Goal: Information Seeking & Learning: Find specific fact

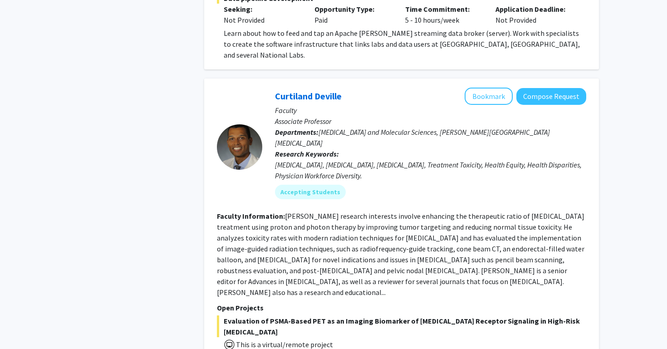
scroll to position [2362, 0]
drag, startPoint x: 253, startPoint y: 245, endPoint x: 255, endPoint y: 292, distance: 47.6
click at [255, 315] on div "Evaluation of PSMA-Based PET as an Imaging Biomarker of [MEDICAL_DATA] Receptor…" at bounding box center [401, 355] width 369 height 81
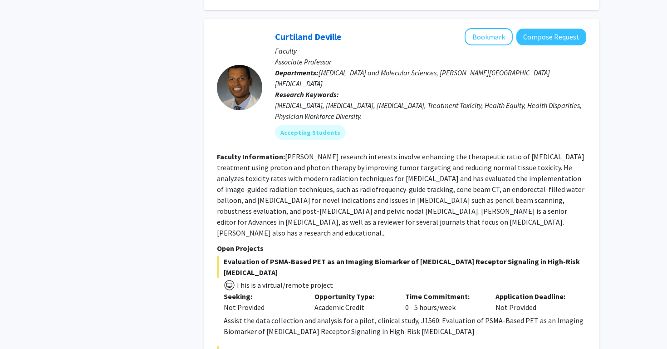
scroll to position [2422, 0]
drag, startPoint x: 268, startPoint y: 259, endPoint x: 277, endPoint y: 299, distance: 40.9
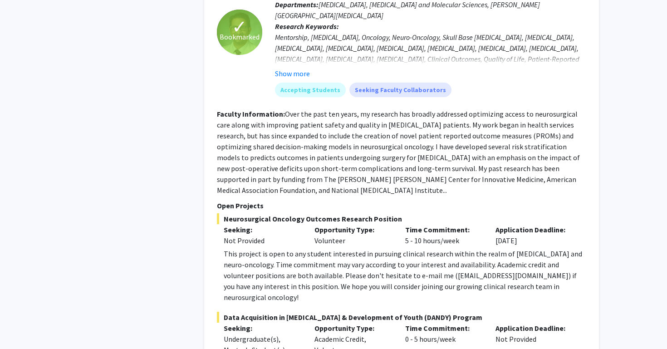
scroll to position [4593, 0]
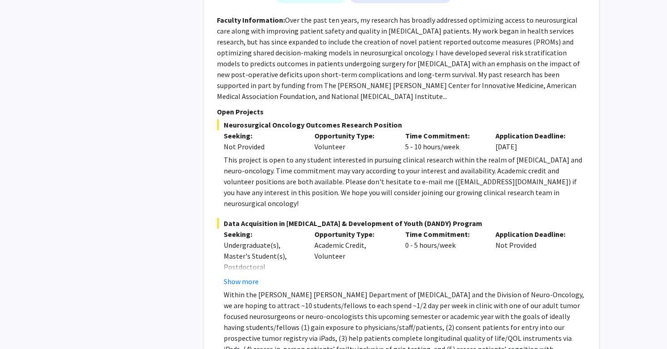
scroll to position [4771, 0]
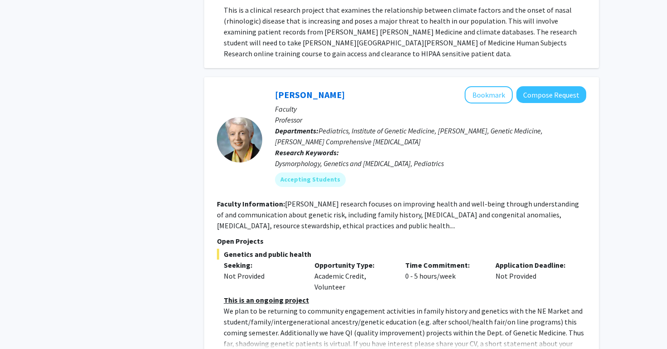
scroll to position [2992, 0]
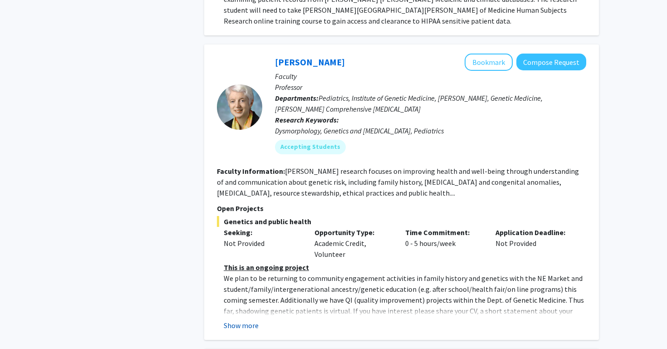
click at [245, 320] on button "Show more" at bounding box center [241, 325] width 35 height 11
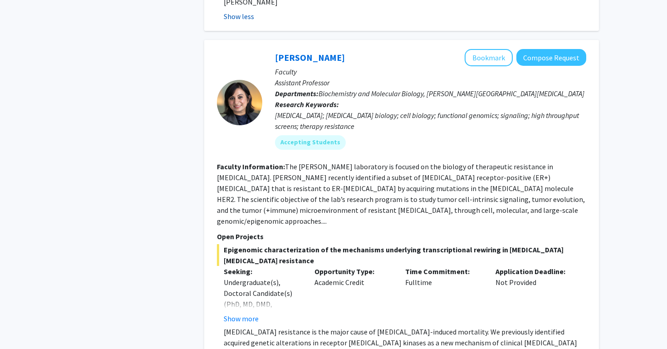
scroll to position [3398, 0]
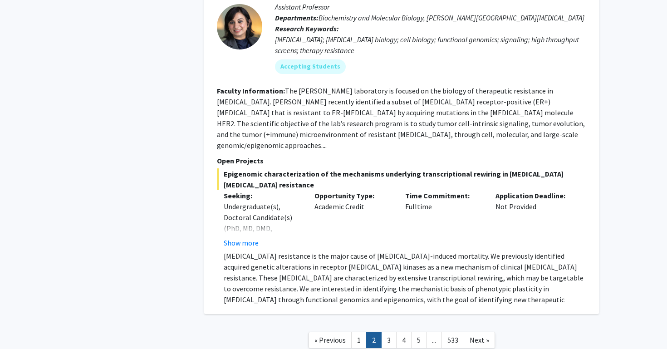
click at [387, 332] on link "3" at bounding box center [388, 340] width 15 height 16
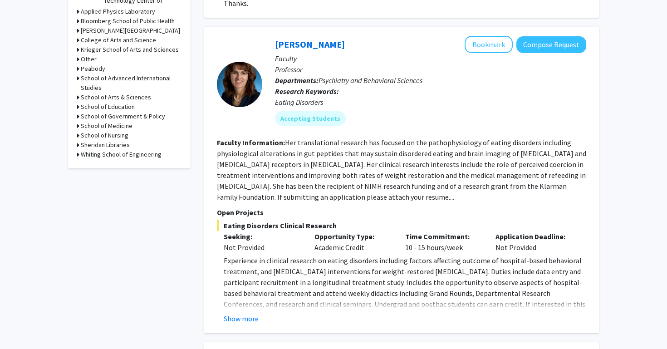
scroll to position [389, 0]
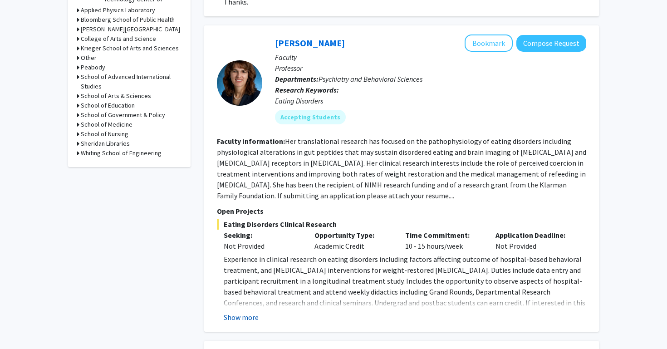
click at [253, 313] on button "Show more" at bounding box center [241, 317] width 35 height 11
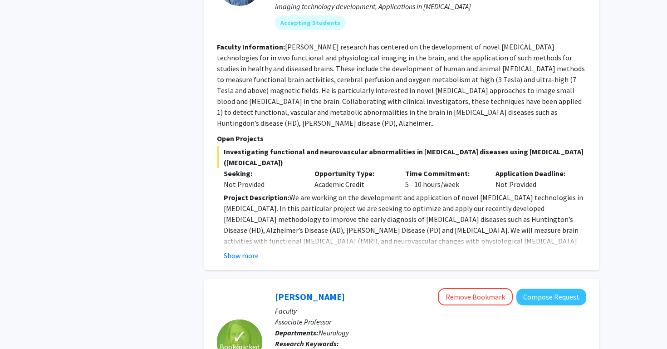
scroll to position [837, 0]
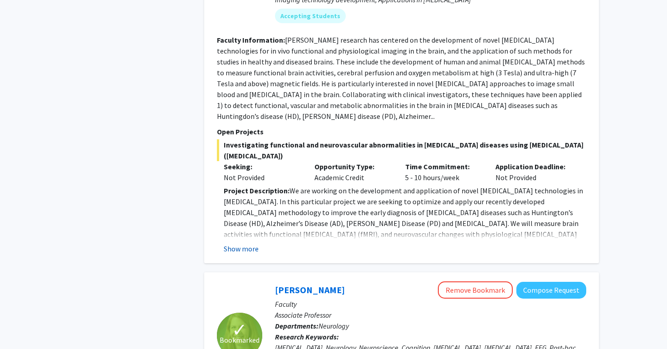
click at [245, 243] on button "Show more" at bounding box center [241, 248] width 35 height 11
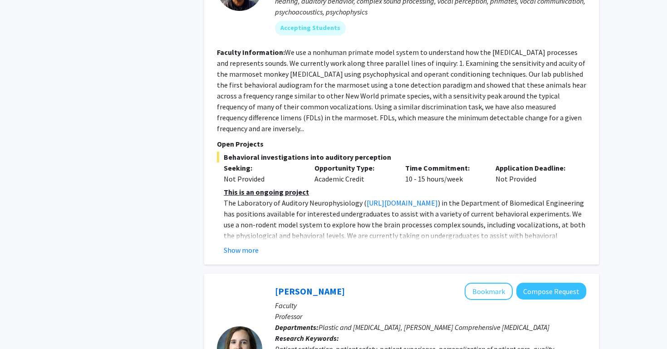
scroll to position [3192, 0]
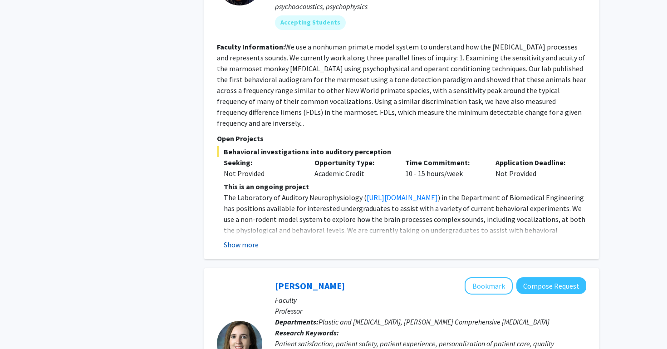
click at [248, 239] on button "Show more" at bounding box center [241, 244] width 35 height 11
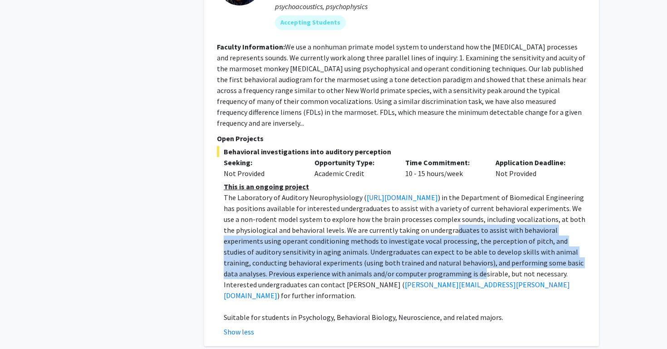
drag, startPoint x: 249, startPoint y: 135, endPoint x: 238, endPoint y: 176, distance: 43.2
click at [238, 193] on span ") in the Department of Biomedical Engineering has positions available for inter…" at bounding box center [404, 241] width 361 height 96
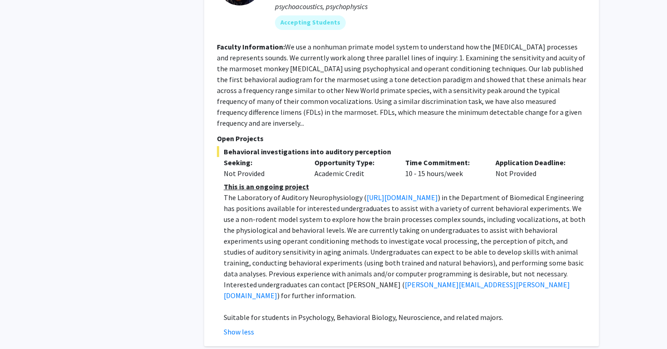
click at [239, 193] on span ") in the Department of Biomedical Engineering has positions available for inter…" at bounding box center [404, 241] width 361 height 96
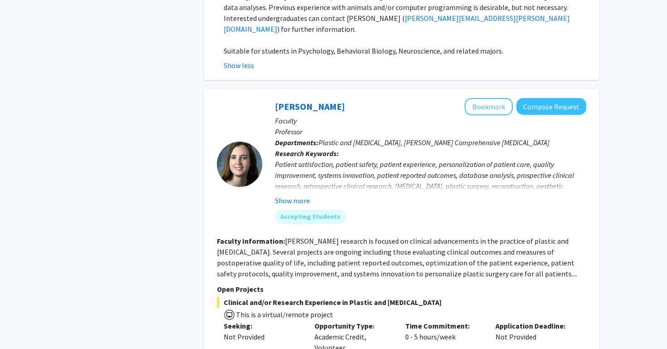
scroll to position [3458, 0]
click at [289, 195] on button "Show more" at bounding box center [292, 200] width 35 height 11
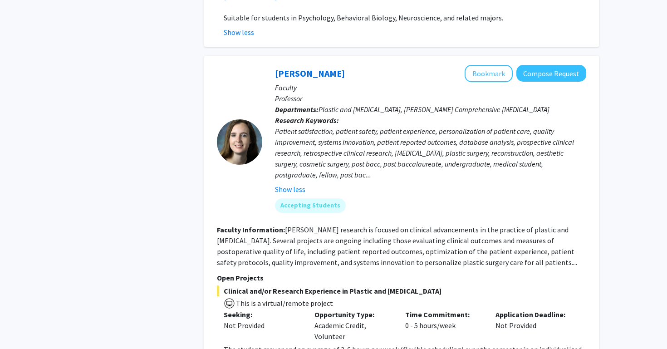
scroll to position [3494, 0]
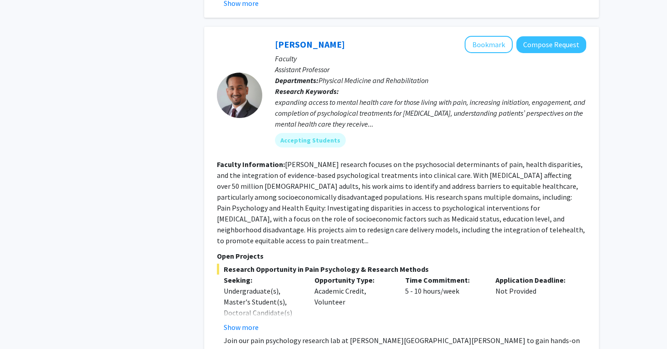
scroll to position [2517, 0]
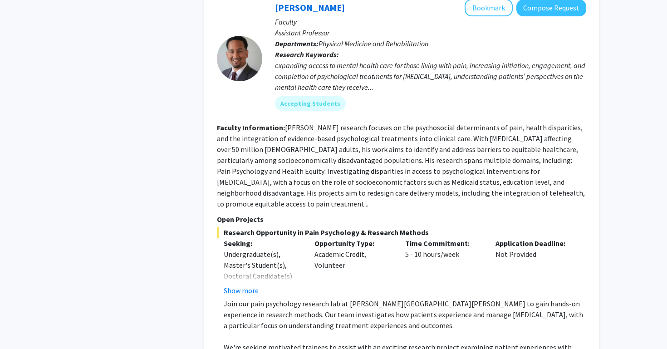
scroll to position [2541, 0]
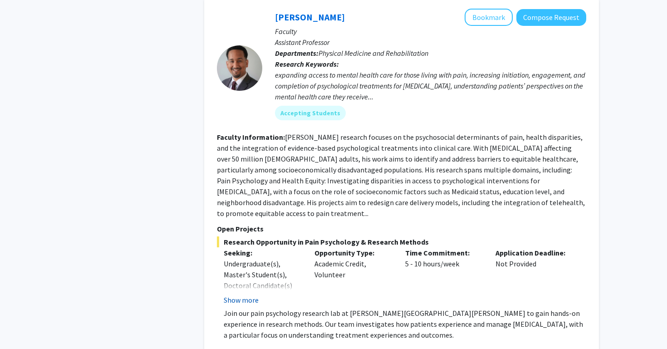
click at [253, 294] on button "Show more" at bounding box center [241, 299] width 35 height 11
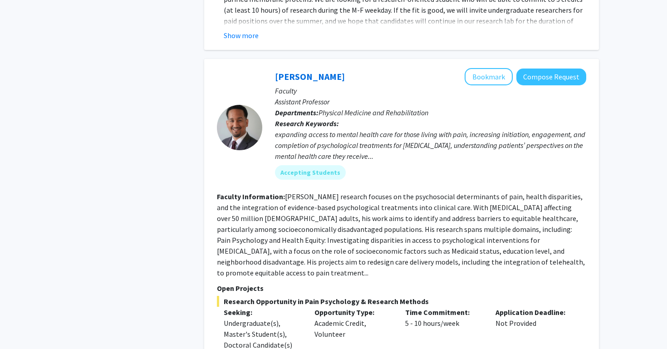
scroll to position [2474, 0]
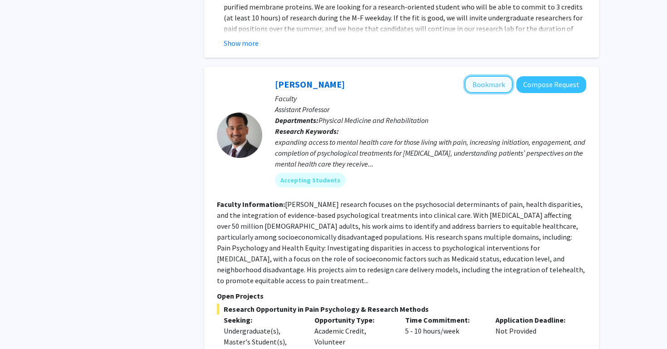
click at [471, 76] on button "Bookmark" at bounding box center [488, 84] width 48 height 17
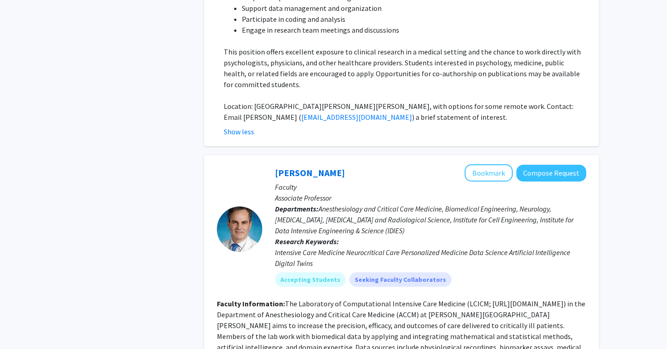
scroll to position [3022, 0]
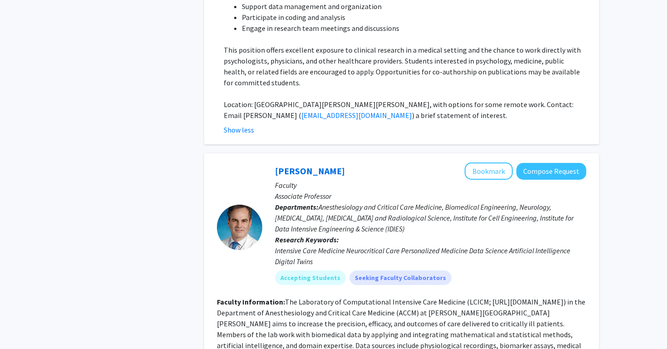
click at [548, 297] on fg-read-more "The Laboratory of Computational Intensive Care Medicine (LCICM; [URL][DOMAIN_NA…" at bounding box center [401, 339] width 368 height 85
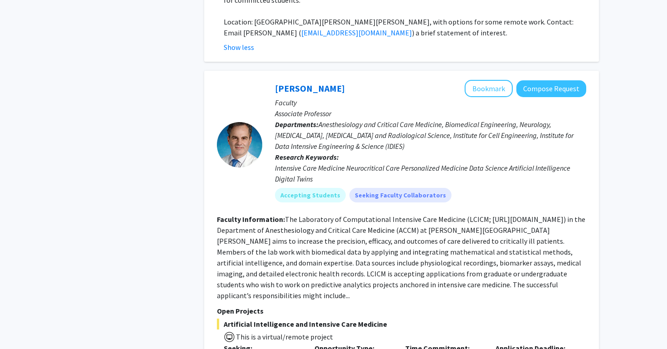
scroll to position [3109, 0]
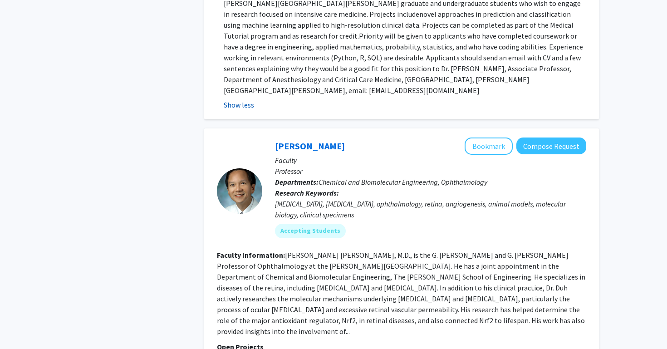
scroll to position [3583, 0]
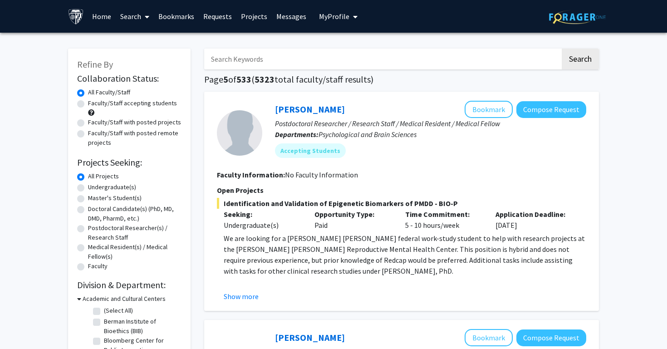
click at [421, 68] on input "Search Keywords" at bounding box center [382, 59] width 356 height 21
click at [111, 187] on label "Undergraduate(s)" at bounding box center [112, 187] width 48 height 10
click at [94, 187] on input "Undergraduate(s)" at bounding box center [91, 185] width 6 height 6
radio input "true"
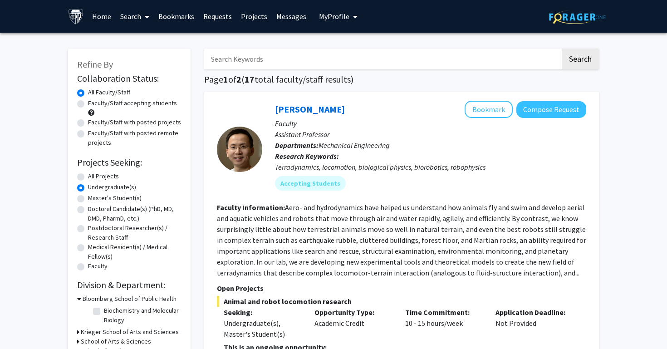
click at [88, 189] on label "Undergraduate(s)" at bounding box center [112, 187] width 48 height 10
click at [88, 188] on input "Undergraduate(s)" at bounding box center [91, 185] width 6 height 6
click at [88, 177] on label "All Projects" at bounding box center [103, 176] width 31 height 10
click at [88, 177] on input "All Projects" at bounding box center [91, 174] width 6 height 6
radio input "true"
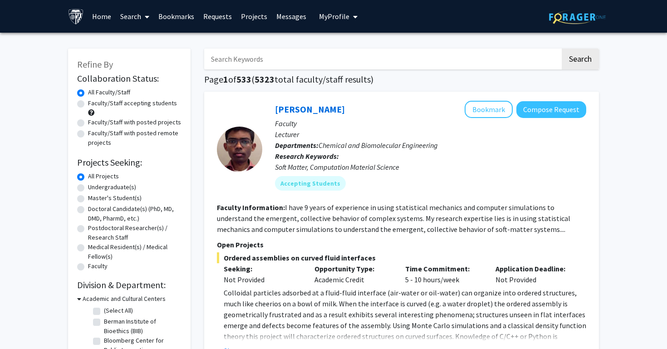
click at [313, 54] on input "Search Keywords" at bounding box center [382, 59] width 356 height 21
type input "headache"
click at [561, 49] on button "Search" at bounding box center [579, 59] width 37 height 21
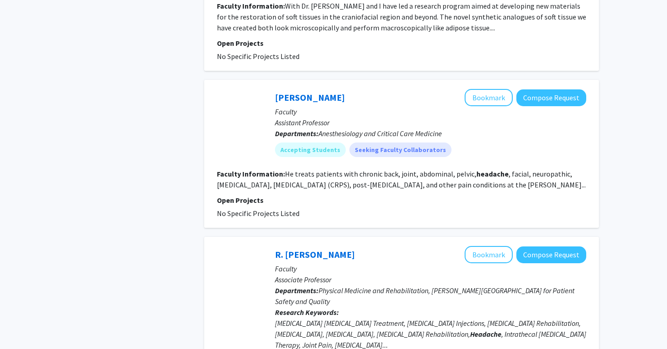
scroll to position [1099, 0]
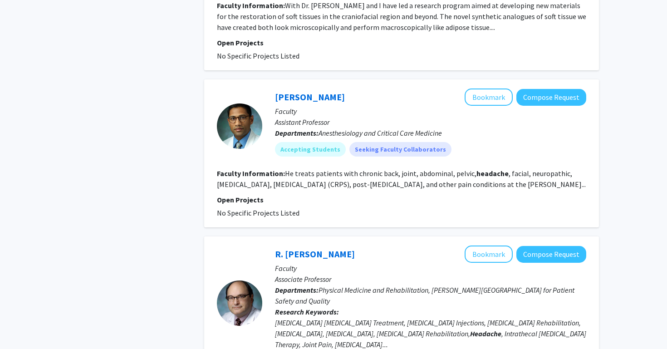
click at [526, 169] on fg-read-more "He treats patients with chronic back, joint, abdominal, pelvic, headache , faci…" at bounding box center [401, 179] width 369 height 20
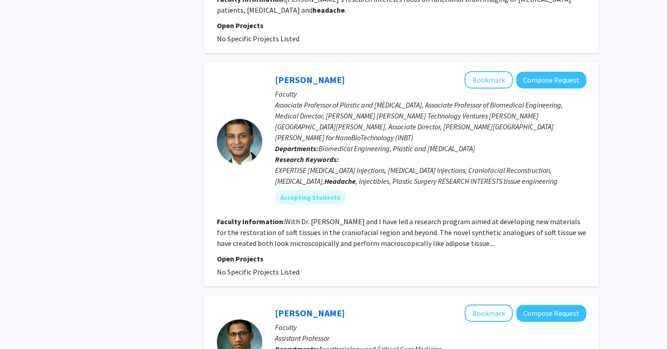
scroll to position [882, 0]
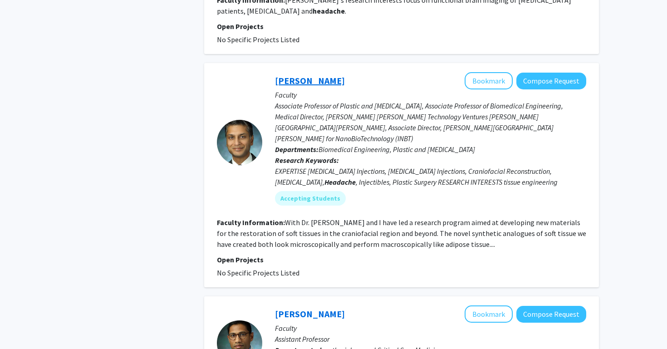
click at [301, 75] on link "[PERSON_NAME]" at bounding box center [310, 80] width 70 height 11
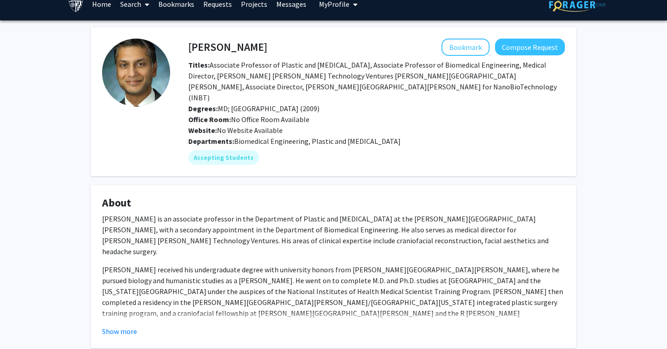
scroll to position [20, 0]
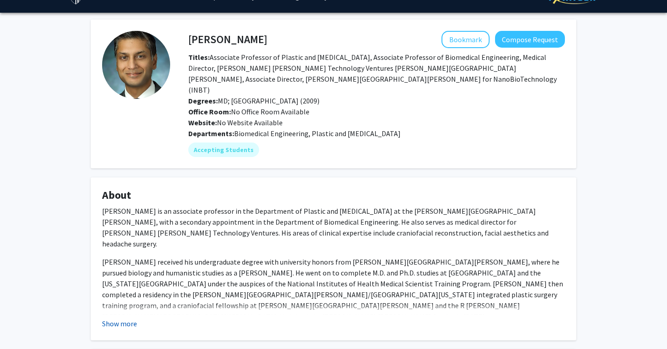
click at [125, 318] on button "Show more" at bounding box center [119, 323] width 35 height 11
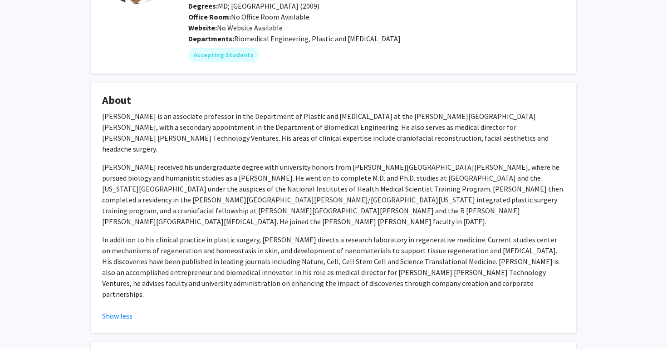
scroll to position [0, 0]
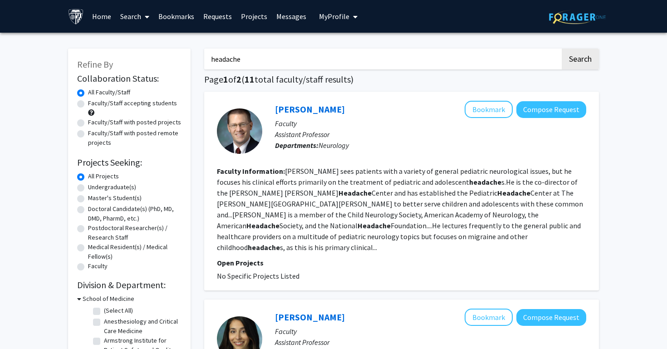
click at [281, 56] on input "headache" at bounding box center [382, 59] width 356 height 21
drag, startPoint x: 244, startPoint y: 59, endPoint x: 203, endPoint y: 52, distance: 41.9
type input "neurology"
click at [561, 49] on button "Search" at bounding box center [579, 59] width 37 height 21
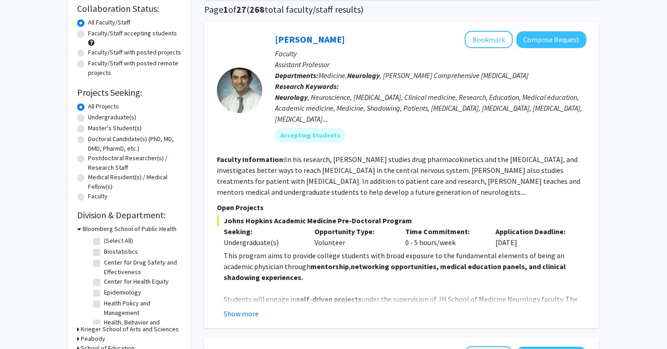
scroll to position [71, 0]
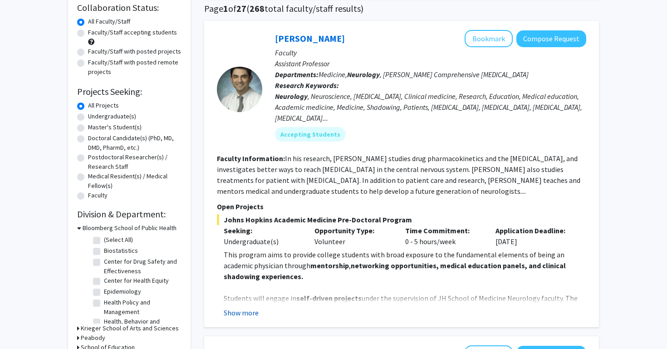
click at [235, 312] on button "Show more" at bounding box center [241, 312] width 35 height 11
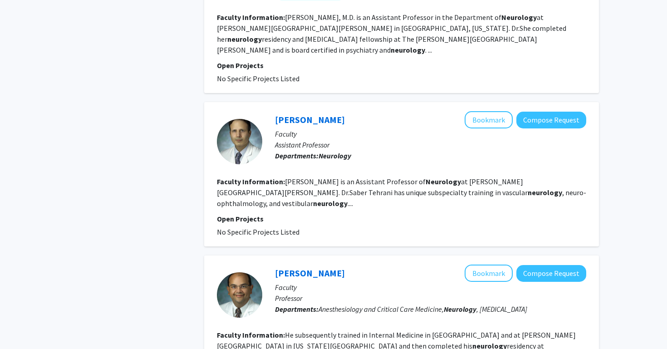
scroll to position [1799, 0]
